Goal: Task Accomplishment & Management: Manage account settings

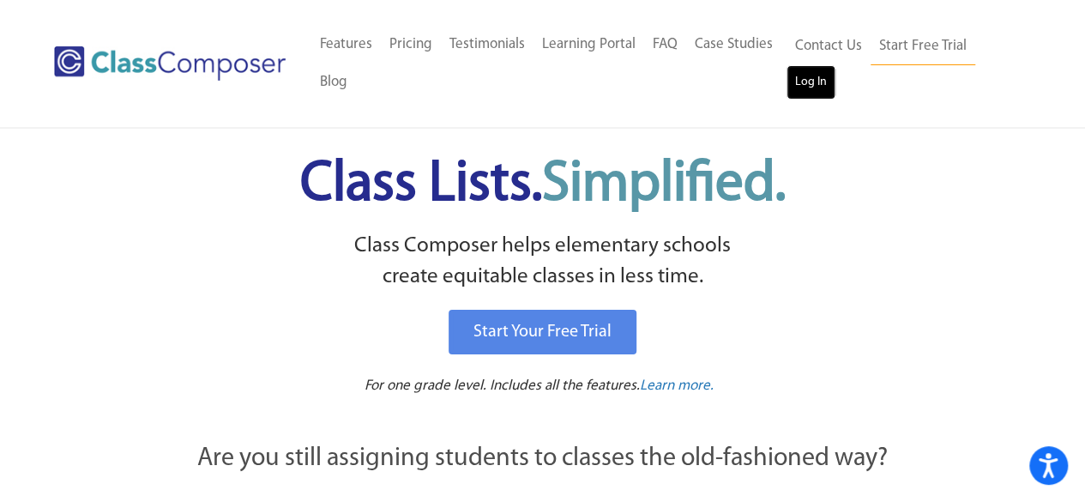
click at [811, 83] on link "Log In" at bounding box center [810, 82] width 49 height 34
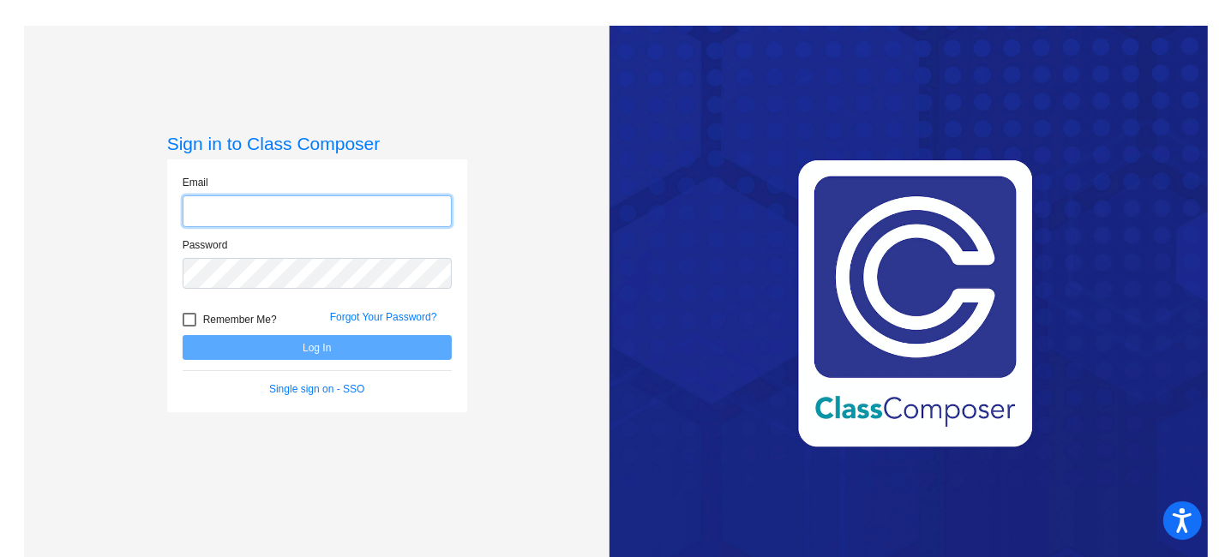
type input "seth.alberts@lcps.org"
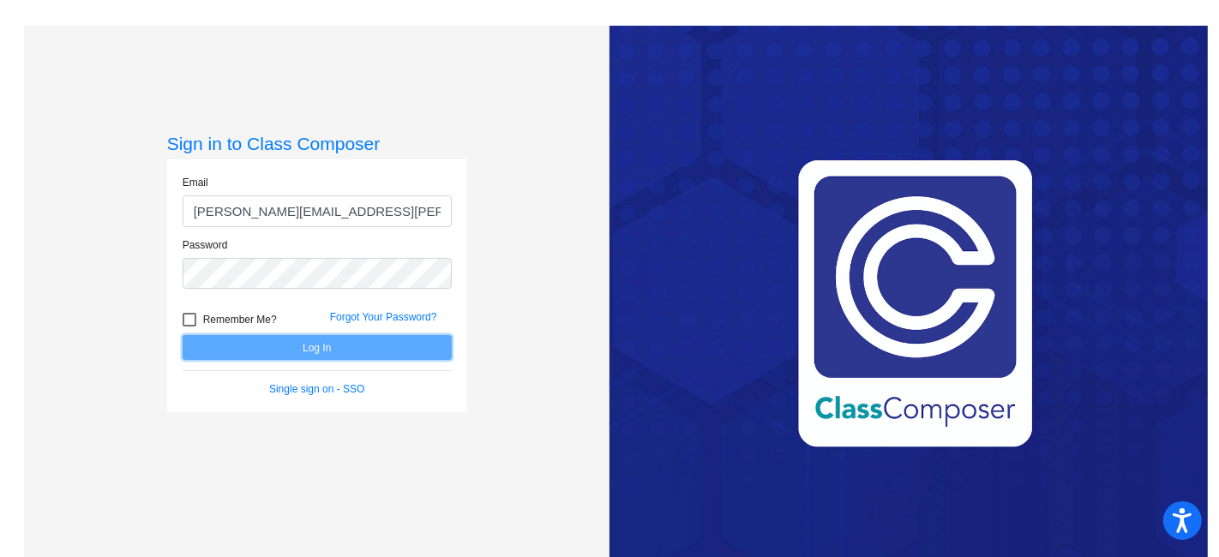
click at [313, 346] on button "Log In" at bounding box center [317, 347] width 269 height 25
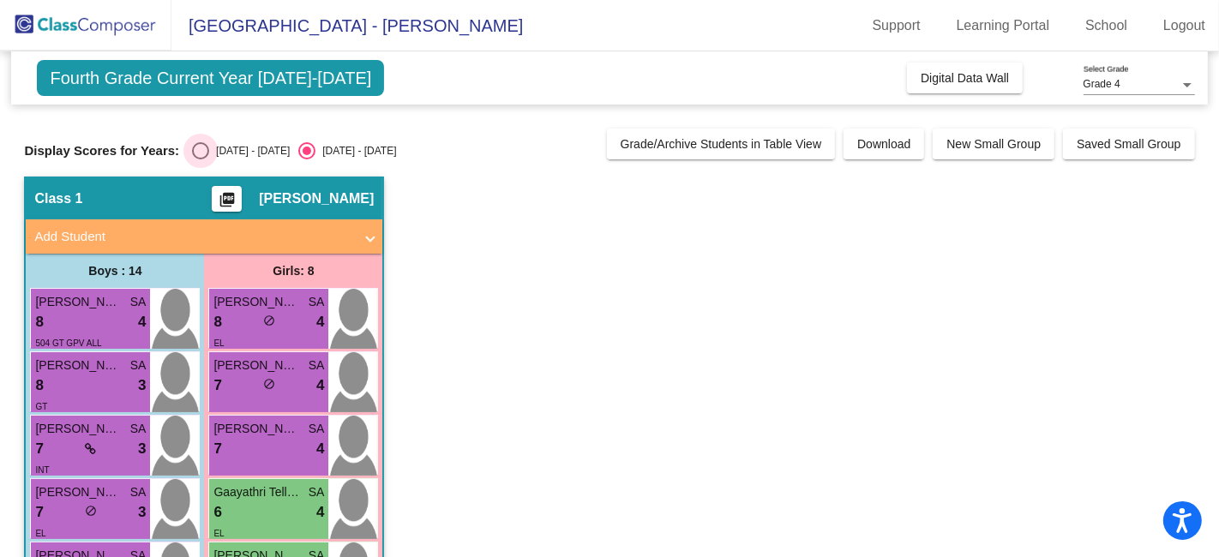
click at [203, 153] on div "Select an option" at bounding box center [200, 150] width 17 height 17
click at [201, 160] on input "2023 - 2024" at bounding box center [200, 160] width 1 height 1
radio input "true"
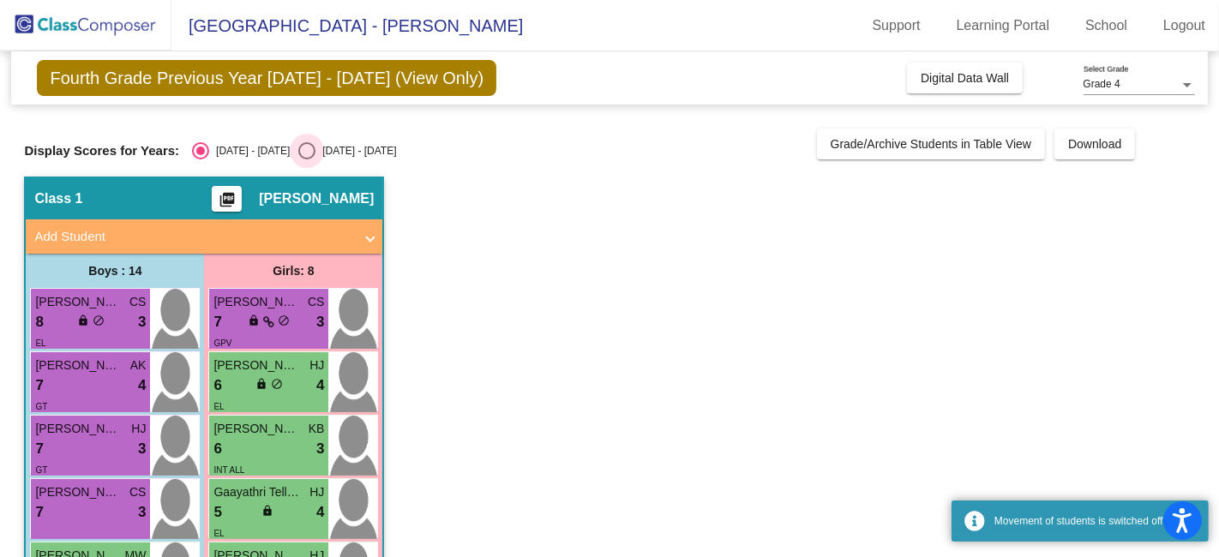
click at [298, 154] on div "Select an option" at bounding box center [306, 150] width 17 height 17
click at [306, 160] on input "2024 - 2025" at bounding box center [306, 160] width 1 height 1
radio input "true"
